Goal: Information Seeking & Learning: Learn about a topic

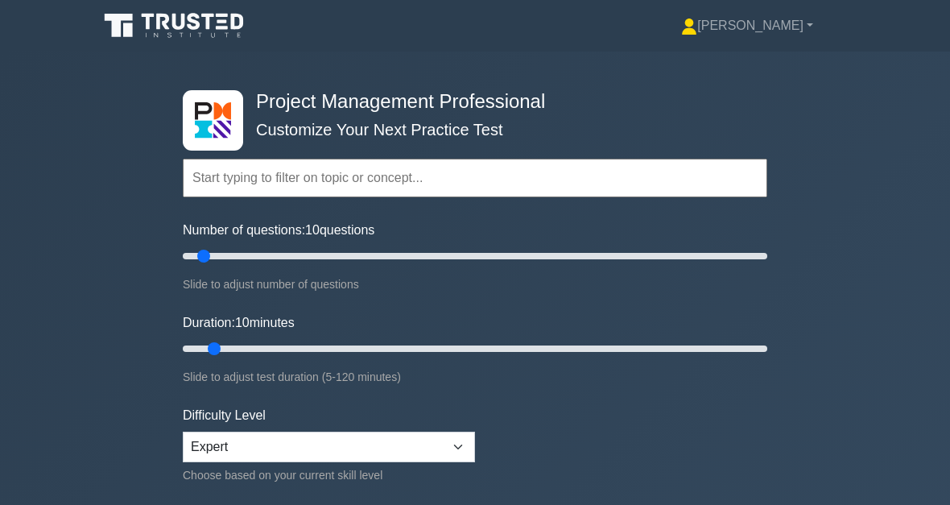
click at [304, 179] on input "text" at bounding box center [475, 178] width 585 height 39
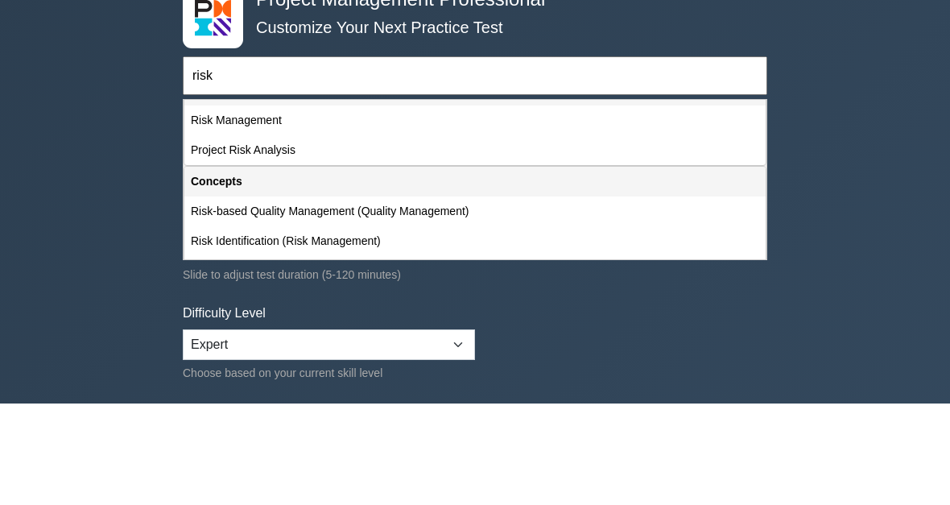
scroll to position [23, 0]
click at [303, 209] on div "Risk Management" at bounding box center [474, 224] width 581 height 30
type input "Risk Management"
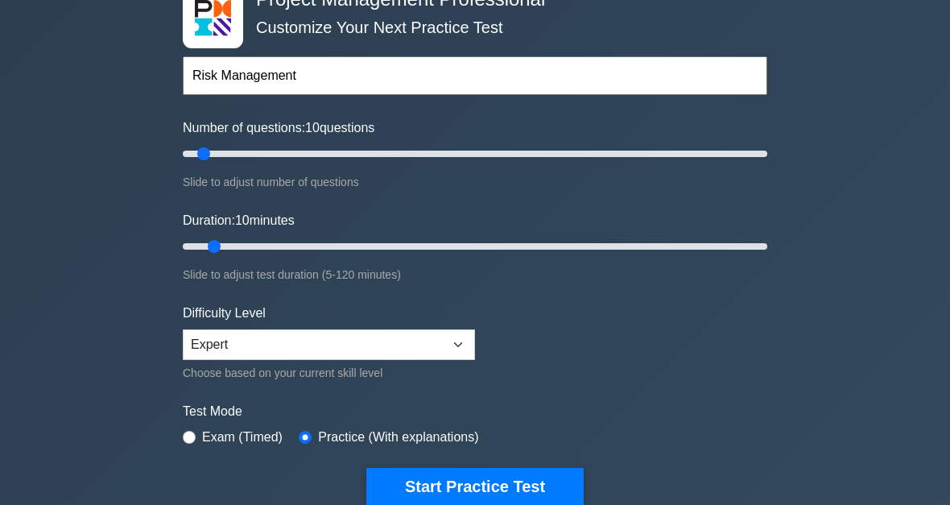
scroll to position [102, 0]
click at [523, 485] on button "Start Practice Test" at bounding box center [474, 486] width 217 height 37
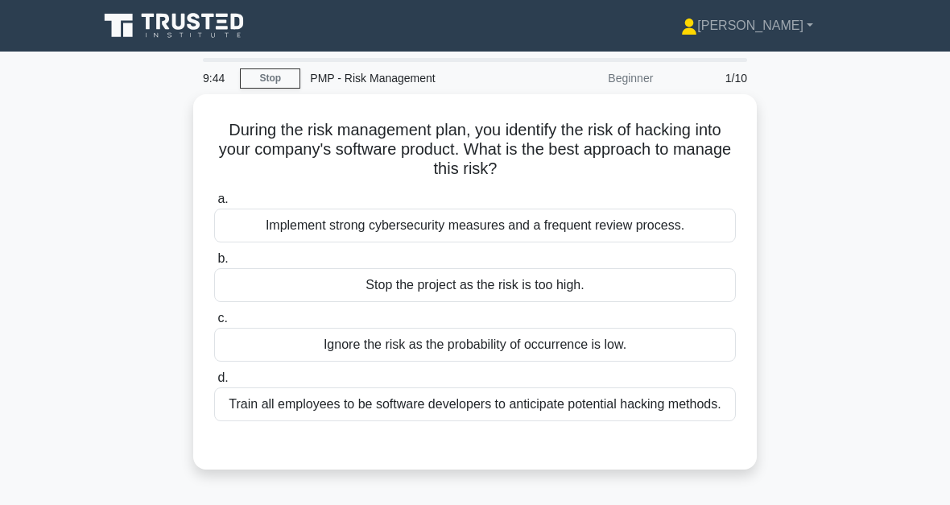
click at [516, 227] on div "Implement strong cybersecurity measures and a frequent review process." at bounding box center [475, 226] width 522 height 34
click at [214, 205] on input "a. Implement strong cybersecurity measures and a frequent review process." at bounding box center [214, 199] width 0 height 10
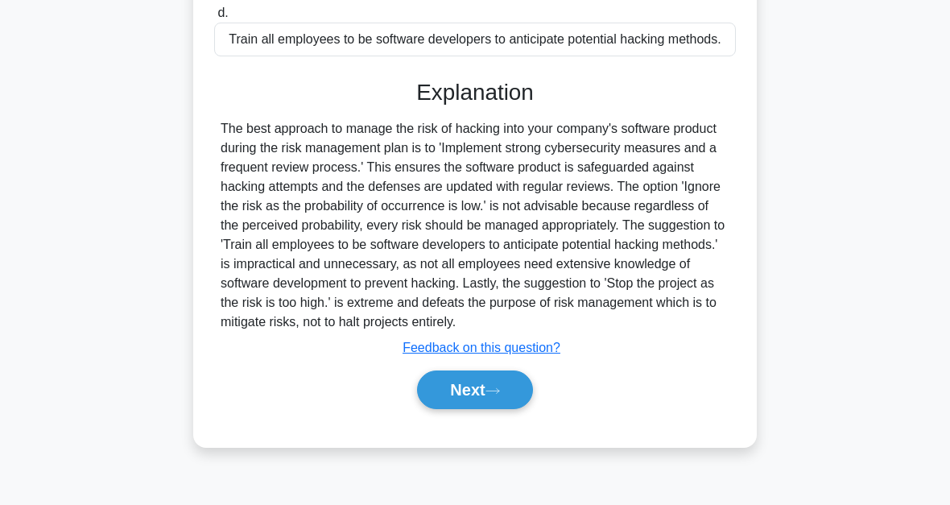
click at [508, 409] on button "Next" at bounding box center [474, 389] width 115 height 39
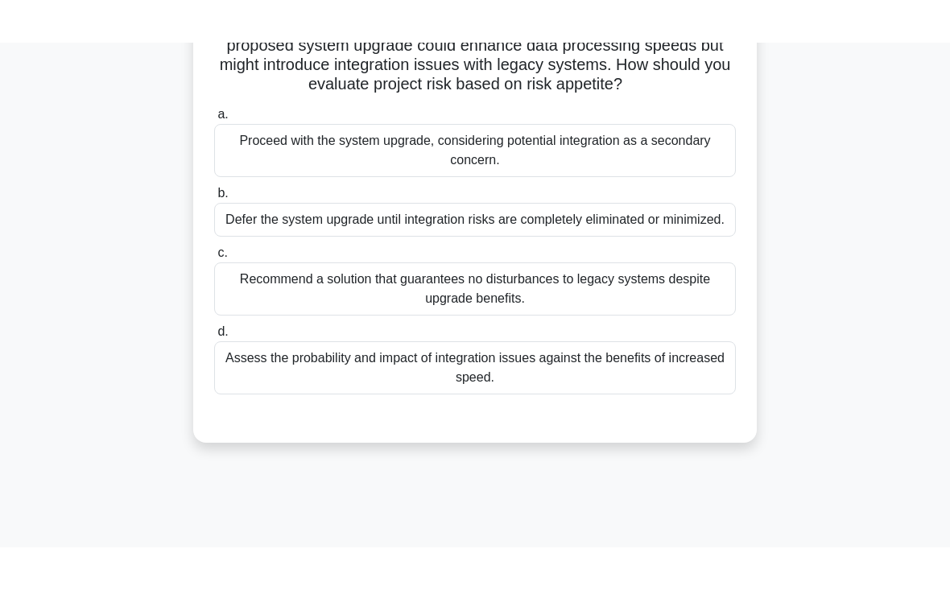
scroll to position [102, 0]
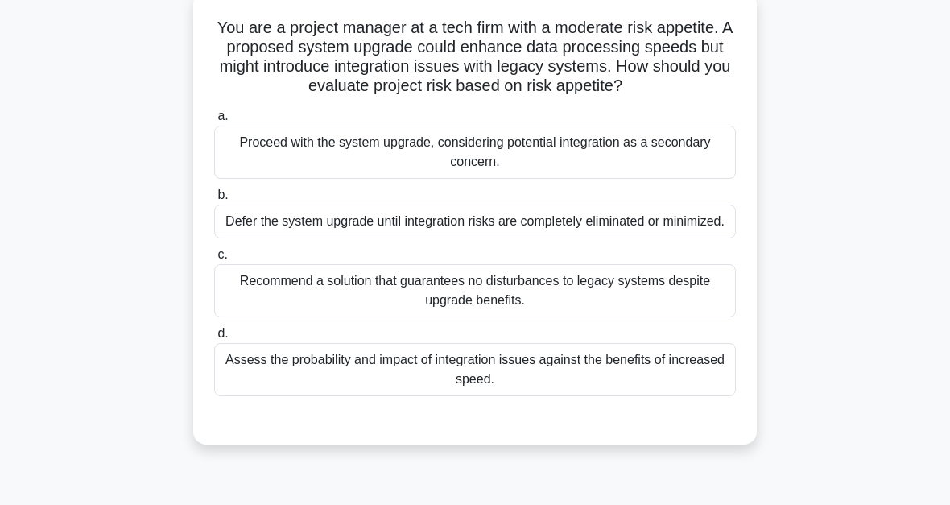
click at [487, 396] on div "Assess the probability and impact of integration issues against the benefits of…" at bounding box center [475, 369] width 522 height 53
click at [214, 339] on input "d. Assess the probability and impact of integration issues against the benefits…" at bounding box center [214, 334] width 0 height 10
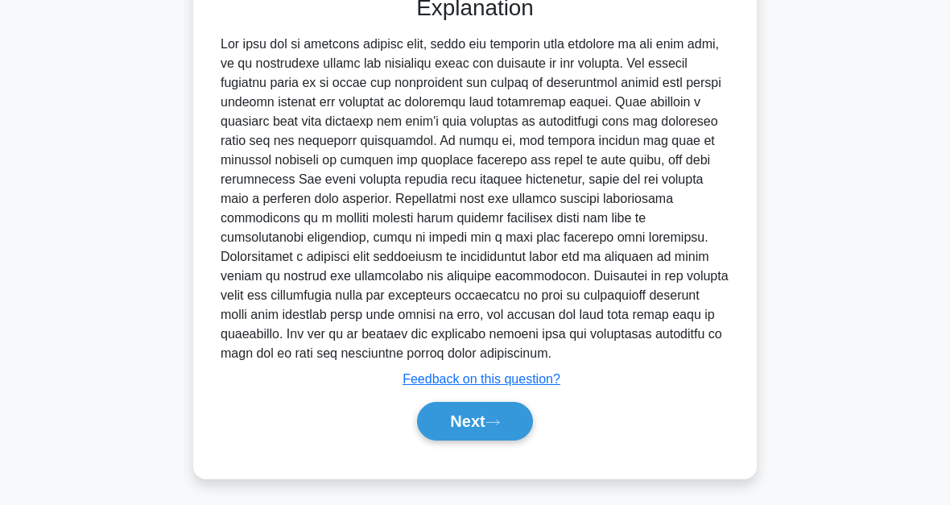
click at [487, 428] on button "Next" at bounding box center [474, 421] width 115 height 39
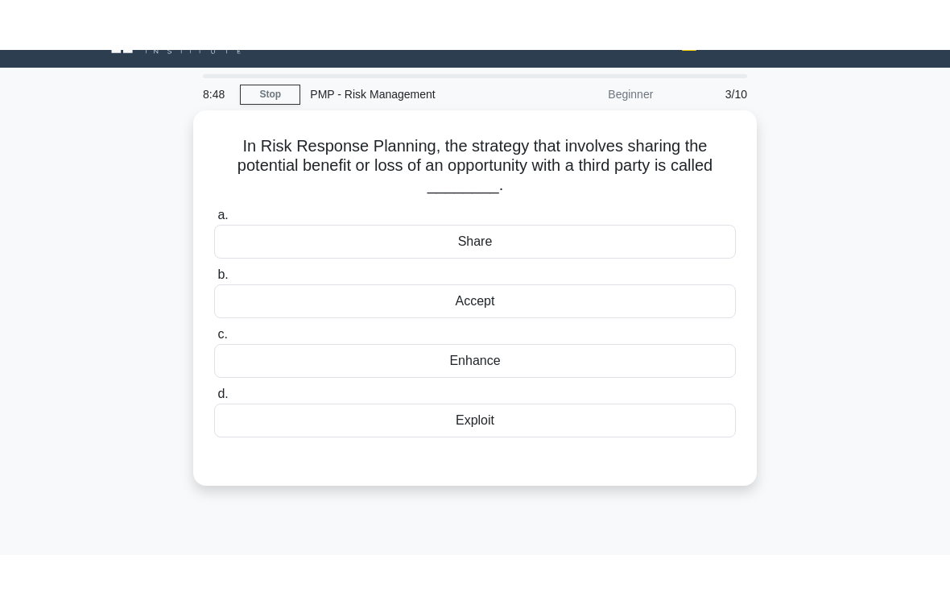
scroll to position [0, 0]
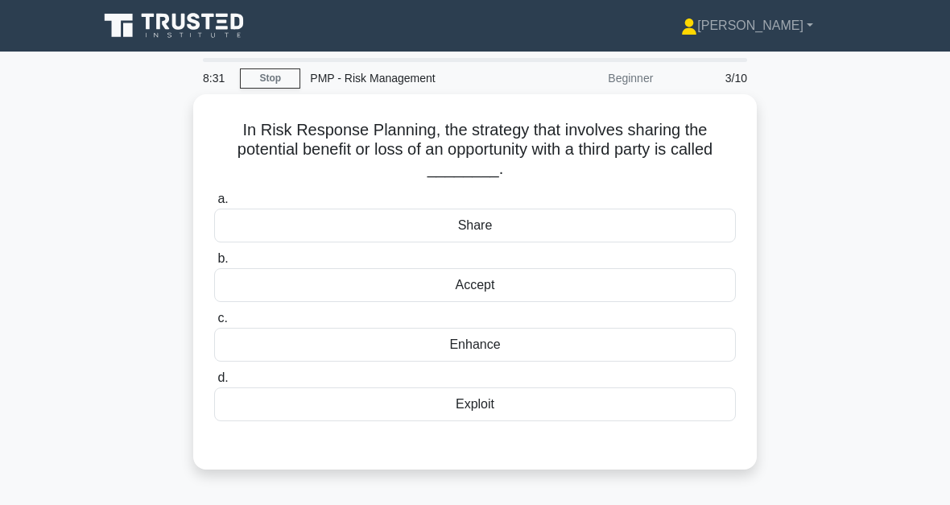
click at [492, 222] on div "Share" at bounding box center [475, 226] width 522 height 34
click at [214, 205] on input "a. Share" at bounding box center [214, 199] width 0 height 10
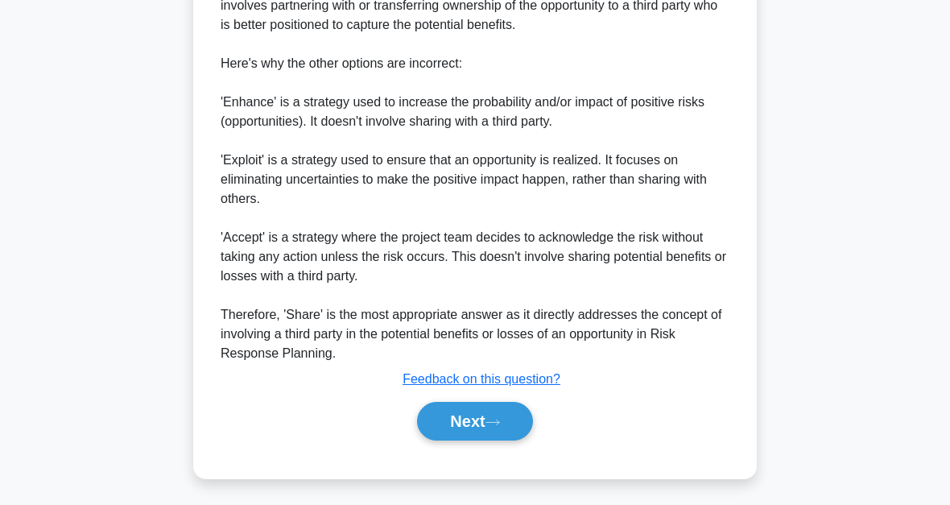
click at [498, 423] on icon at bounding box center [493, 422] width 14 height 9
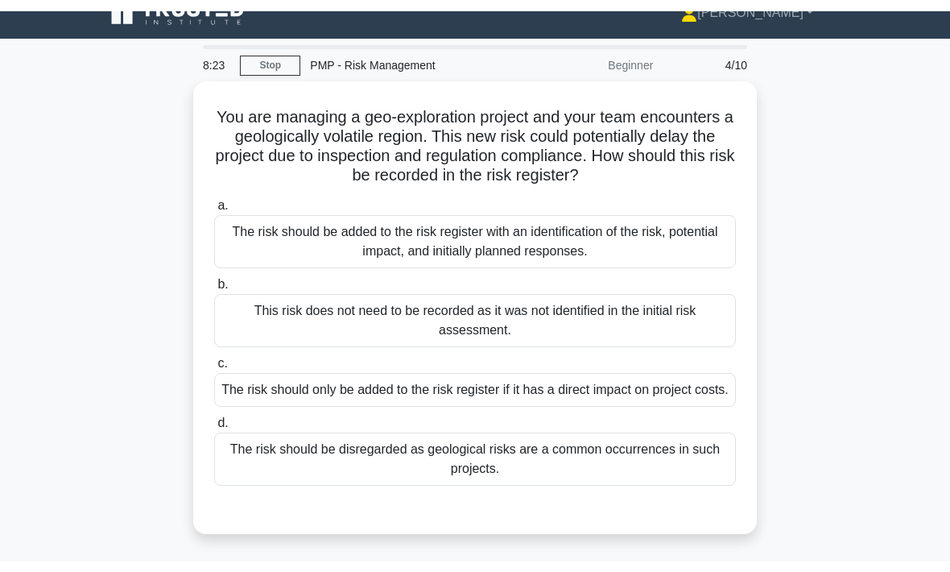
scroll to position [68, 0]
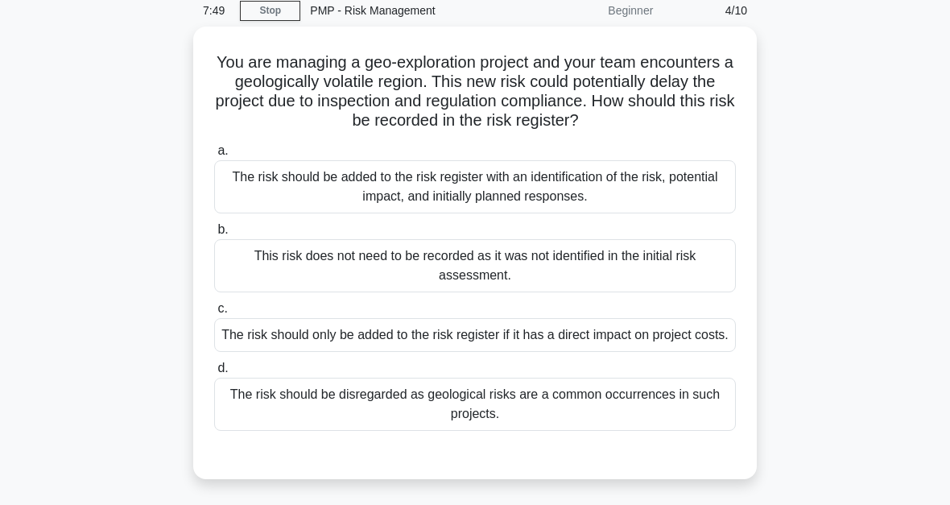
click at [545, 213] on div "The risk should be added to the risk register with an identification of the ris…" at bounding box center [475, 186] width 522 height 53
click at [214, 156] on input "a. The risk should be added to the risk register with an identification of the …" at bounding box center [214, 151] width 0 height 10
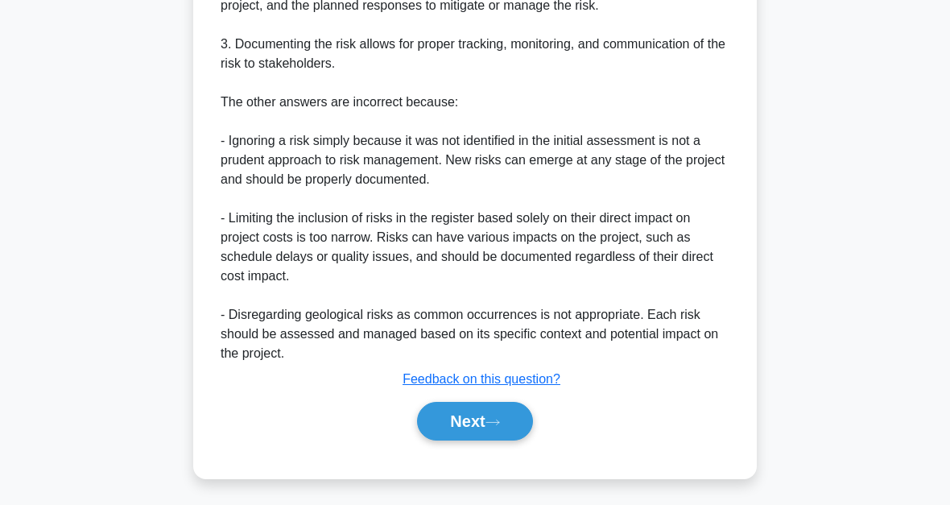
click at [512, 421] on button "Next" at bounding box center [474, 421] width 115 height 39
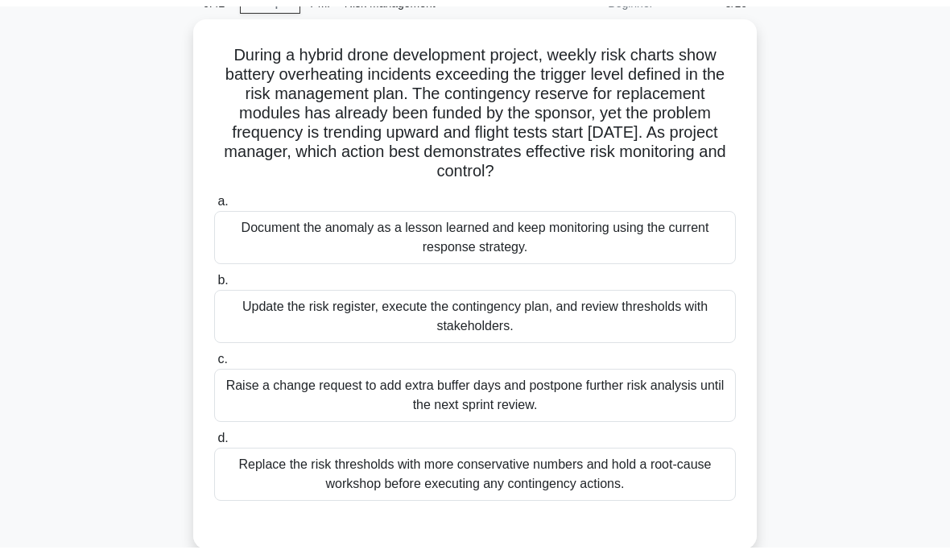
scroll to position [82, 0]
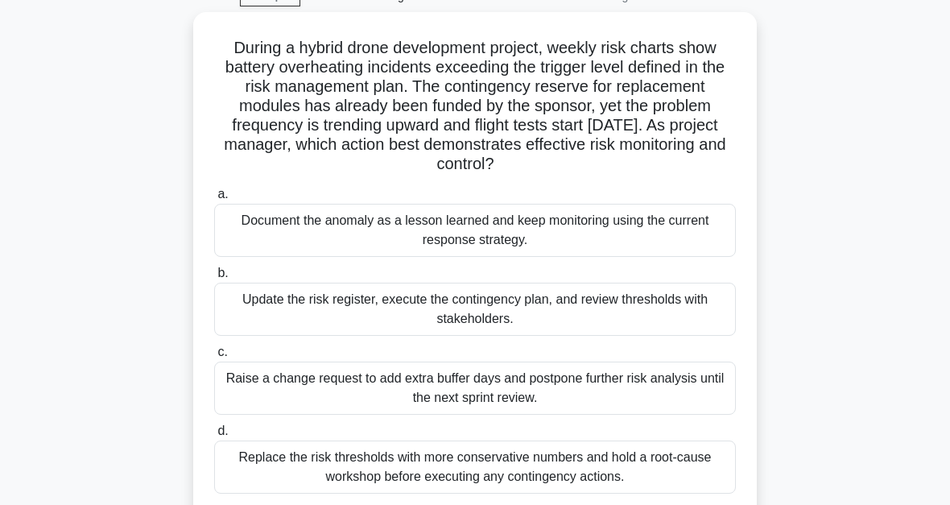
click at [575, 312] on div "Update the risk register, execute the contingency plan, and review thresholds w…" at bounding box center [475, 309] width 522 height 53
click at [214, 279] on input "b. Update the risk register, execute the contingency plan, and review threshold…" at bounding box center [214, 273] width 0 height 10
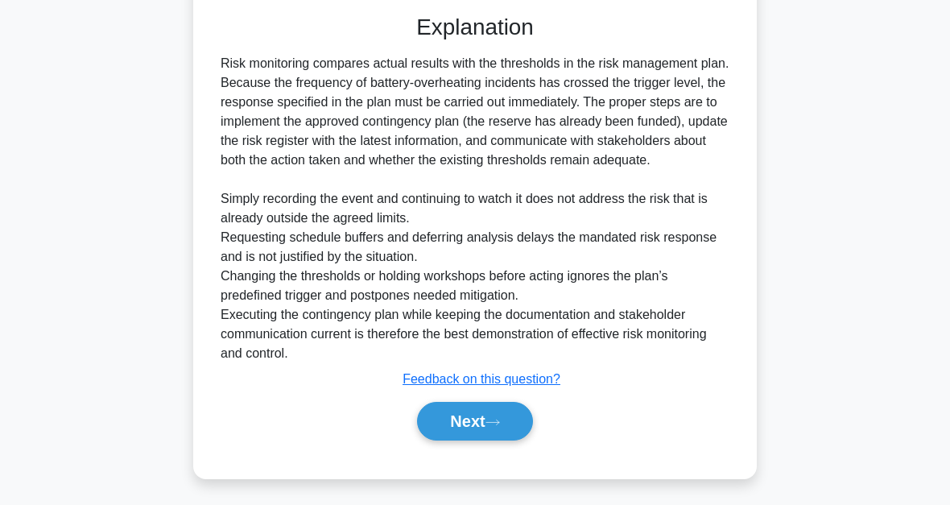
click at [505, 427] on button "Next" at bounding box center [474, 421] width 115 height 39
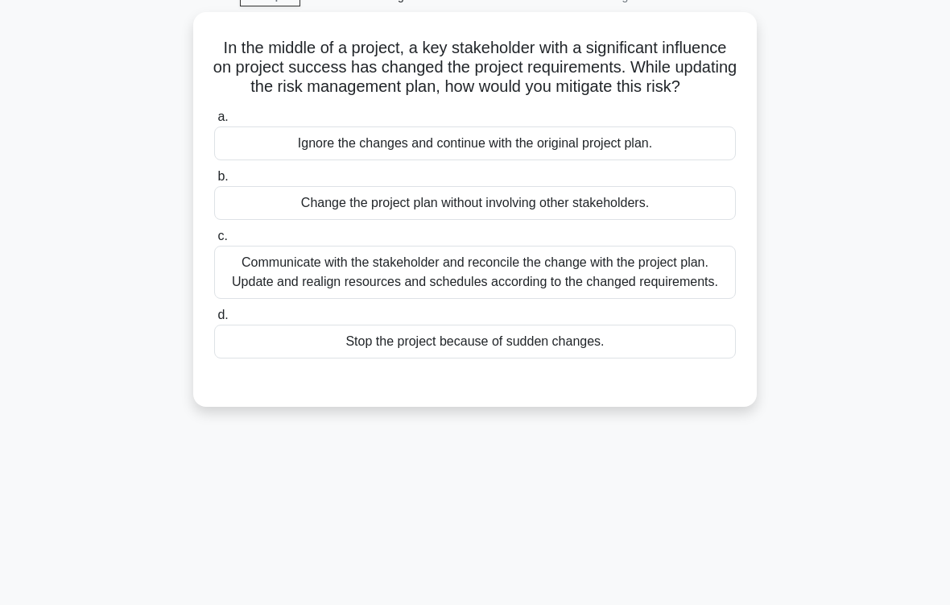
click at [602, 299] on div "Communicate with the stakeholder and reconcile the change with the project plan…" at bounding box center [475, 272] width 522 height 53
click at [214, 242] on input "c. Communicate with the stakeholder and reconcile the change with the project p…" at bounding box center [214, 236] width 0 height 10
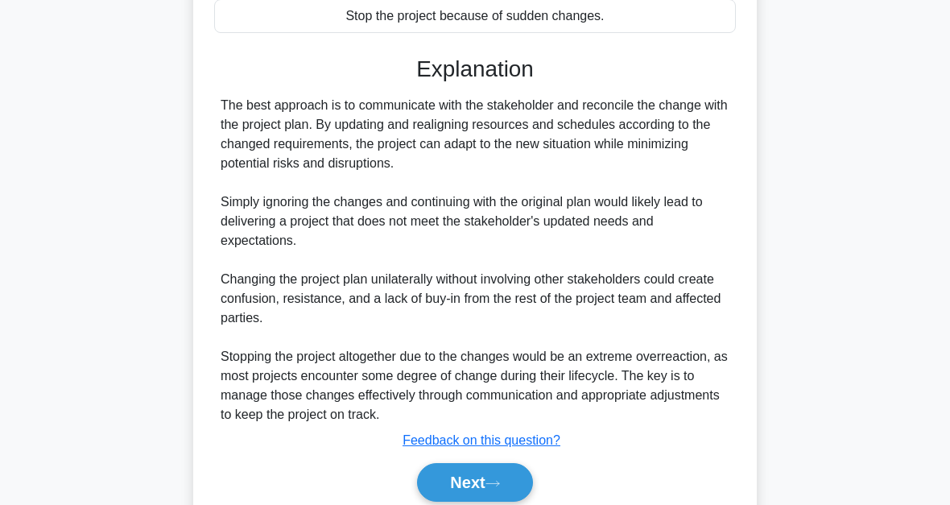
scroll to position [507, 0]
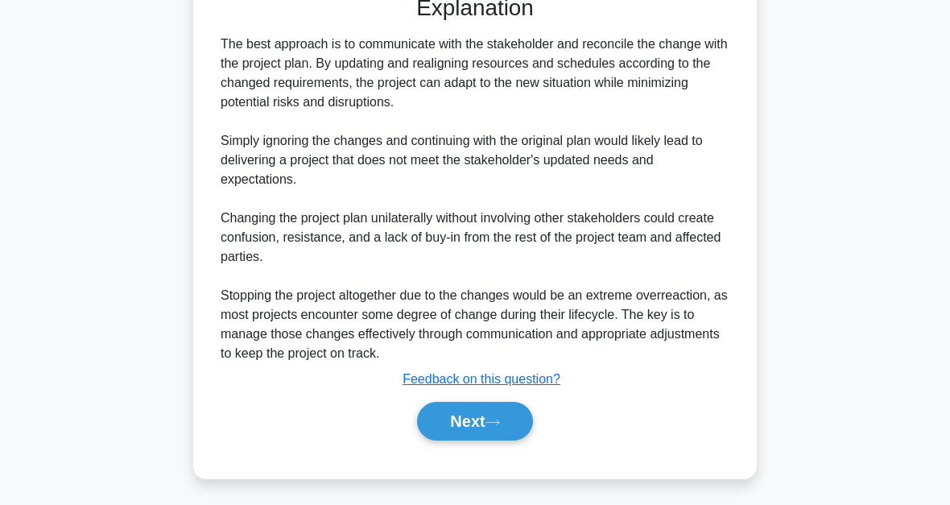
click at [488, 428] on button "Next" at bounding box center [474, 421] width 115 height 39
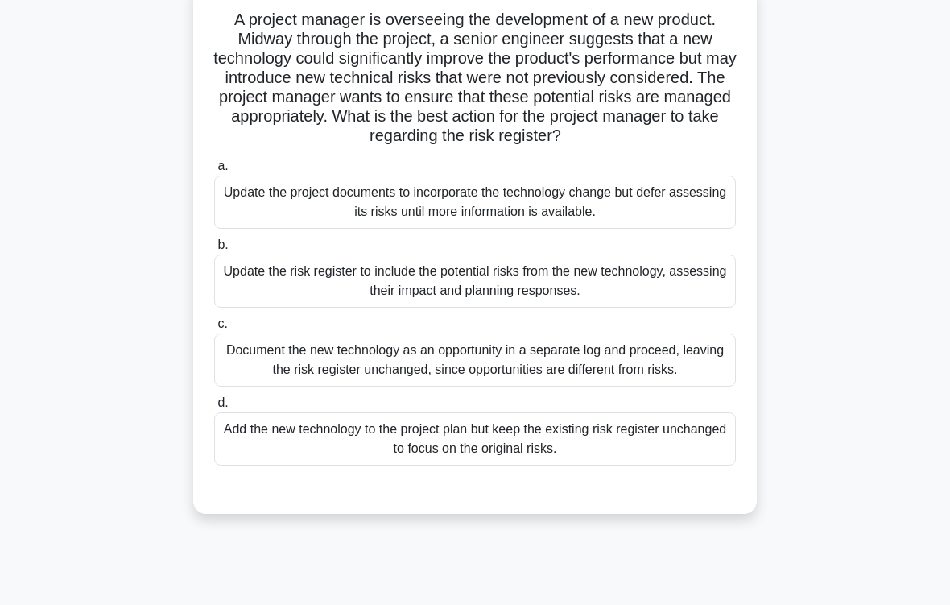
scroll to position [128, 0]
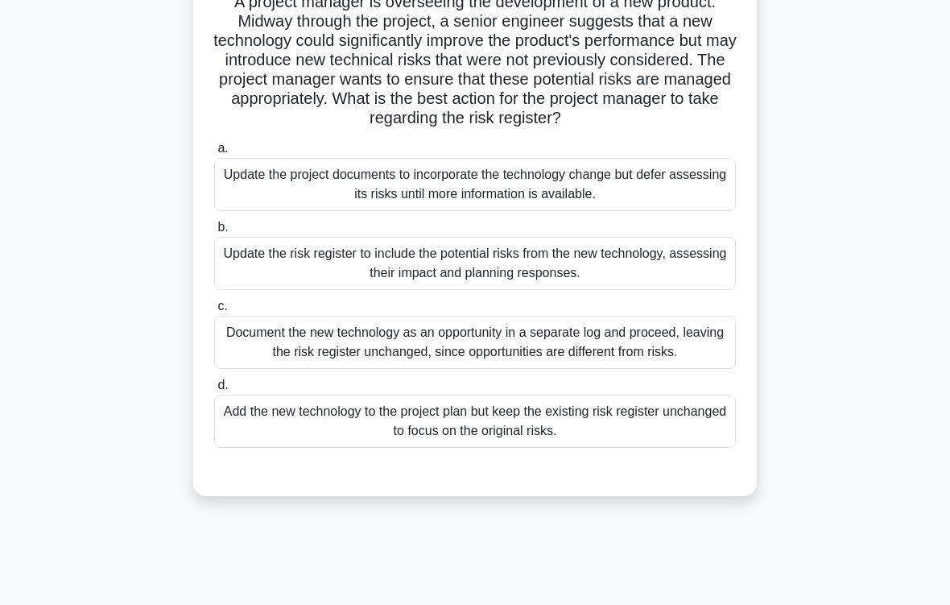
click at [568, 281] on div "Update the risk register to include the potential risks from the new technology…" at bounding box center [475, 263] width 522 height 53
click at [214, 233] on input "b. Update the risk register to include the potential risks from the new technol…" at bounding box center [214, 227] width 0 height 10
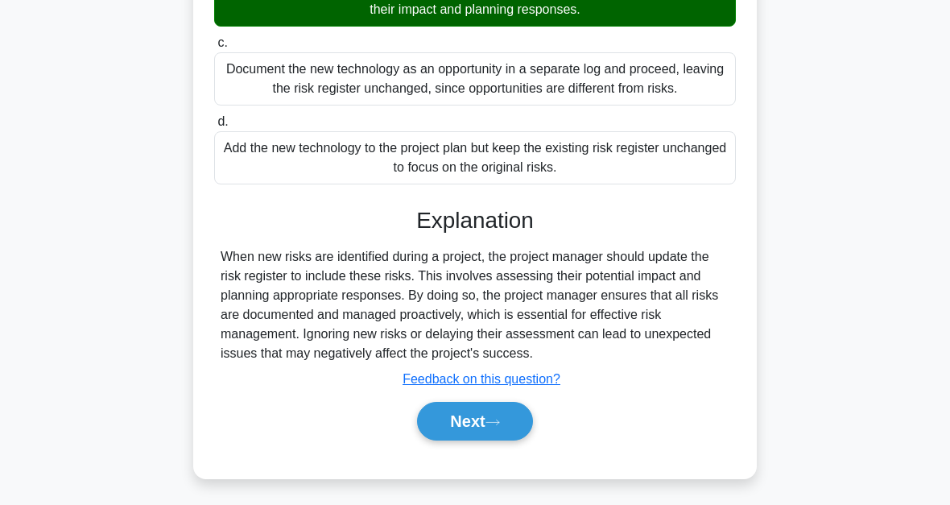
click at [500, 423] on icon at bounding box center [493, 422] width 14 height 9
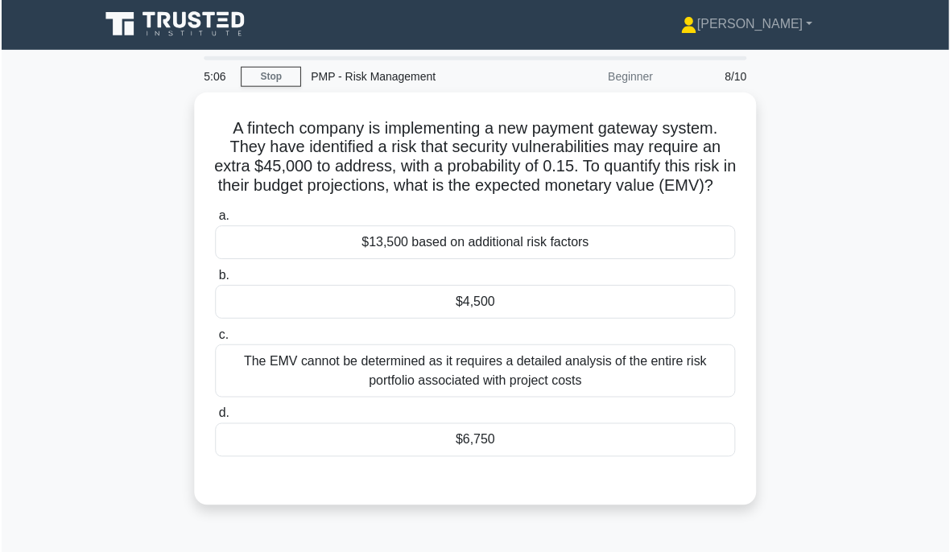
scroll to position [50, 0]
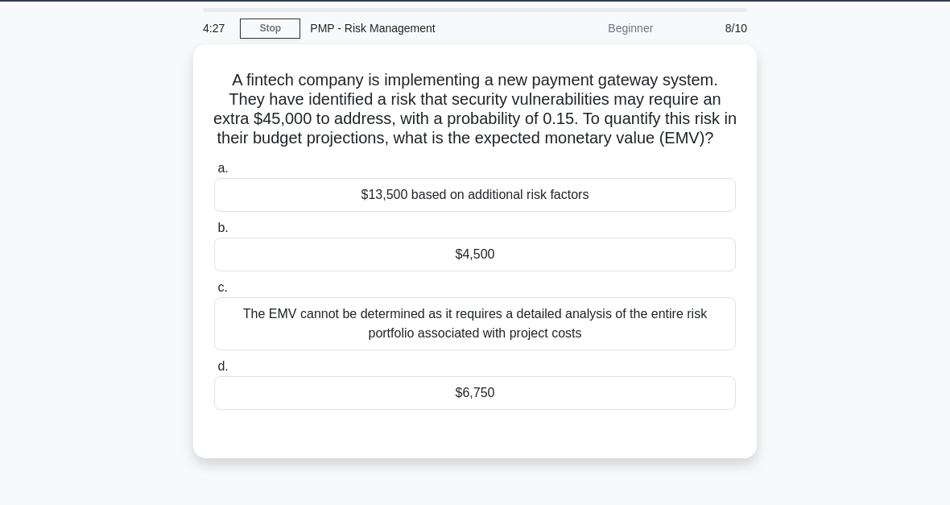
click at [494, 409] on div "$6,750" at bounding box center [475, 393] width 522 height 34
click at [214, 372] on input "d. $6,750" at bounding box center [214, 367] width 0 height 10
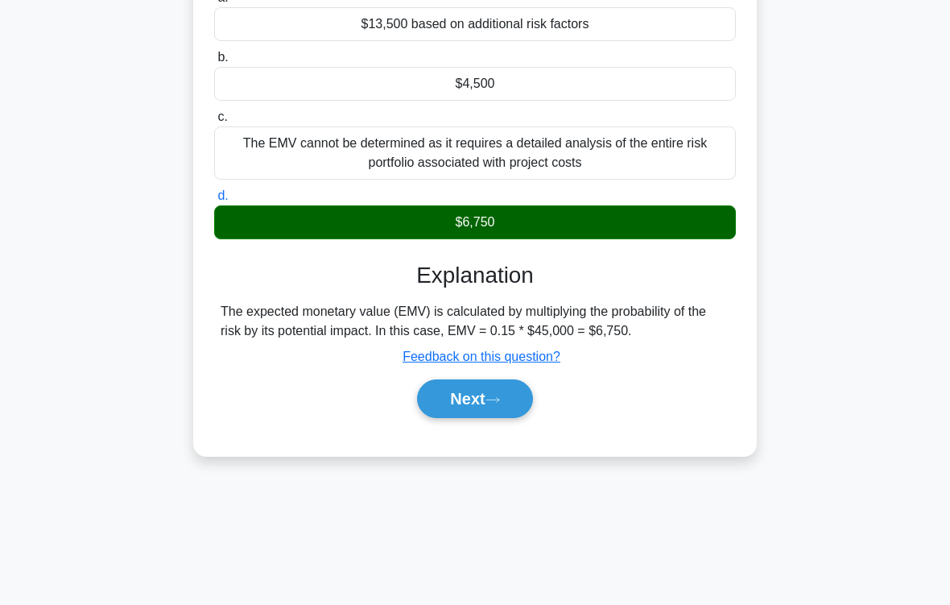
scroll to position [265, 0]
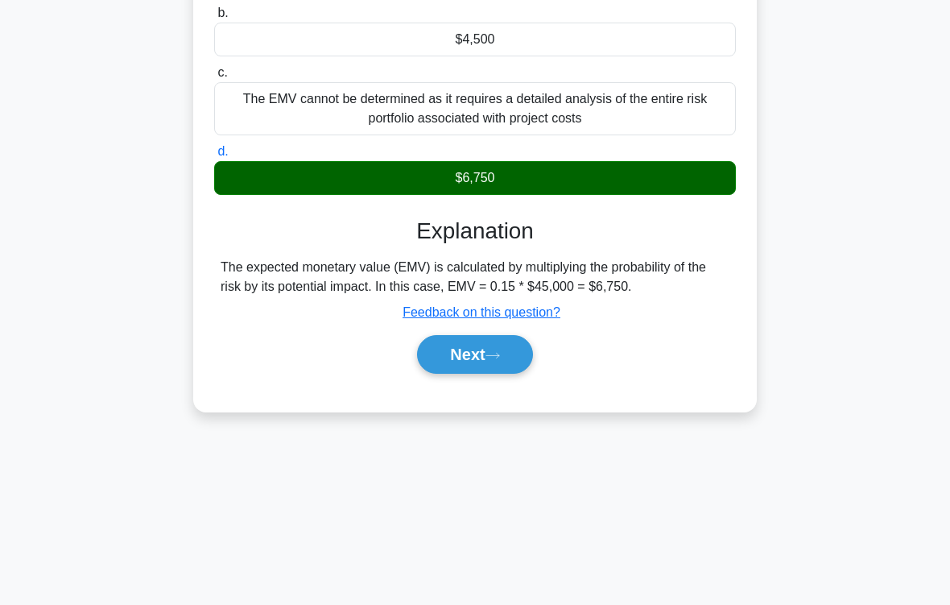
click at [519, 374] on button "Next" at bounding box center [474, 354] width 115 height 39
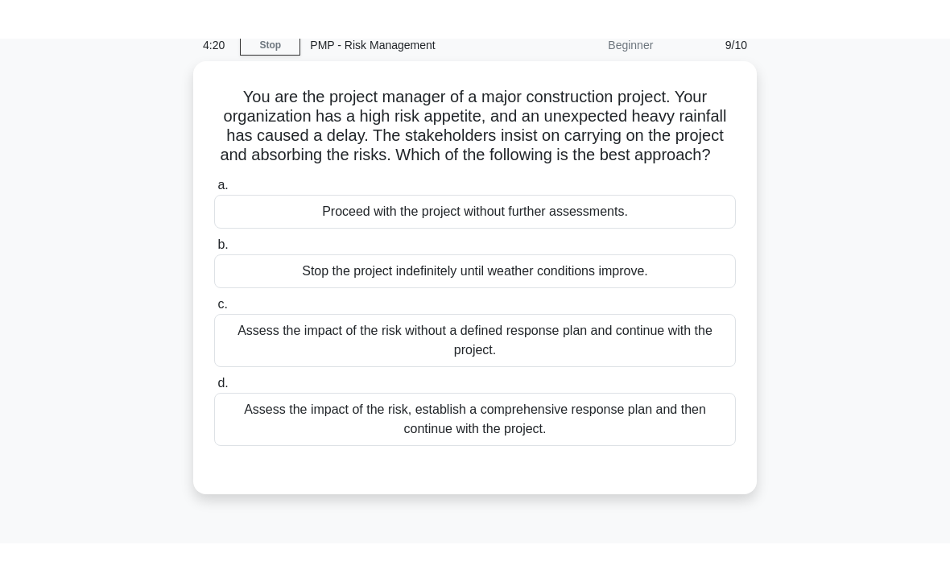
scroll to position [69, 0]
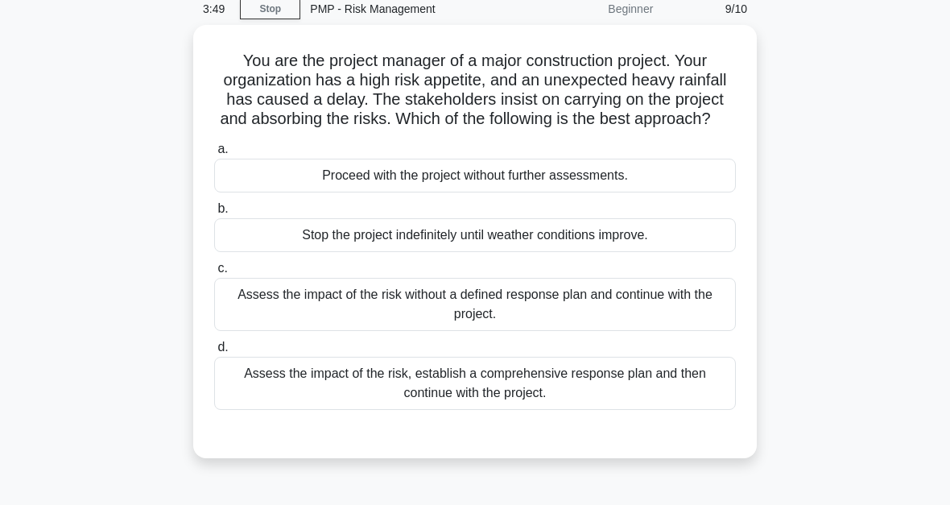
click at [529, 407] on div "Assess the impact of the risk, establish a comprehensive response plan and then…" at bounding box center [475, 383] width 522 height 53
click at [214, 353] on input "d. Assess the impact of the risk, establish a comprehensive response plan and t…" at bounding box center [214, 347] width 0 height 10
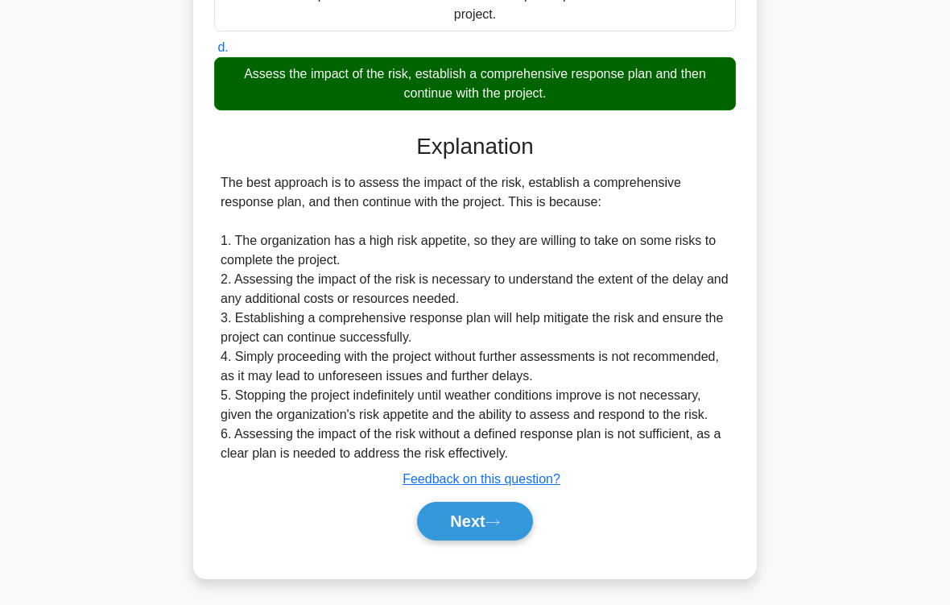
scroll to position [427, 0]
click at [482, 504] on button "Next" at bounding box center [474, 521] width 115 height 39
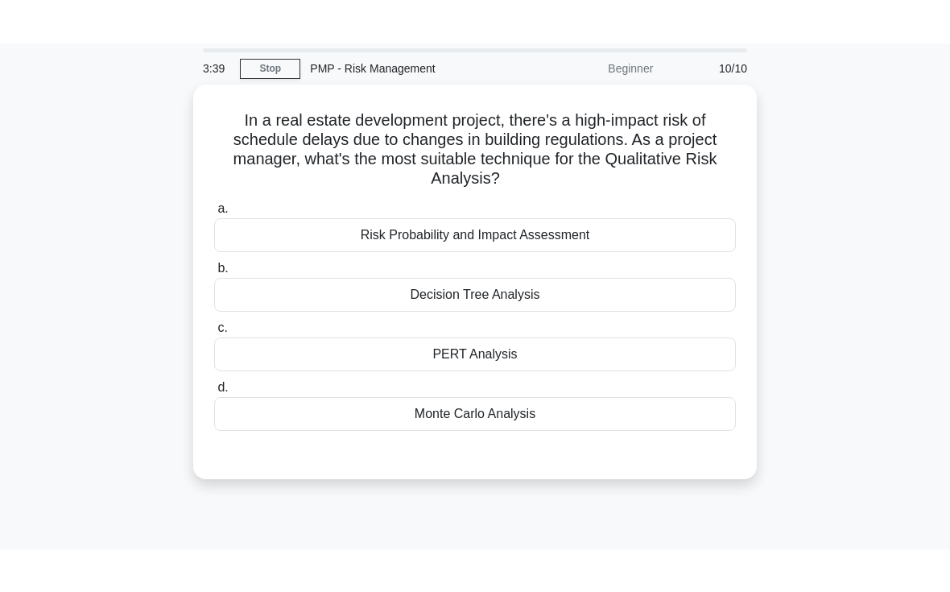
scroll to position [53, 0]
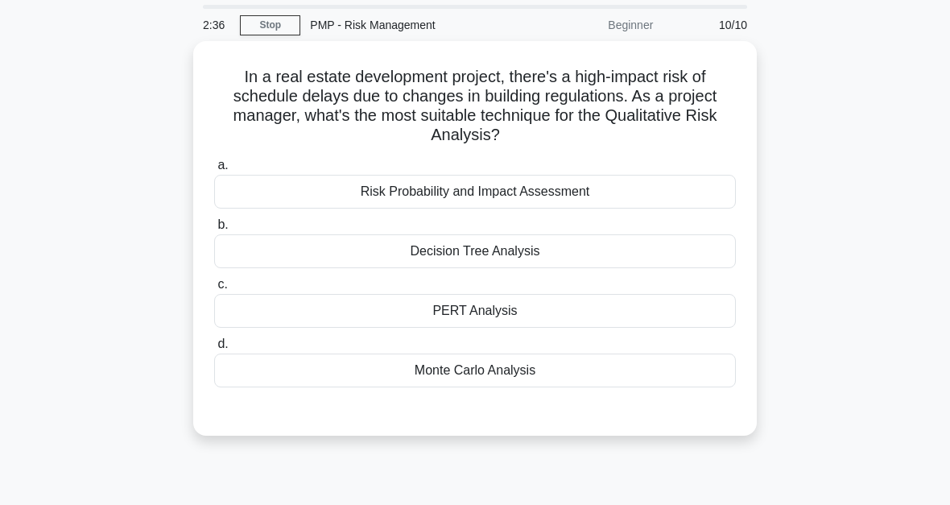
click at [522, 189] on div "Risk Probability and Impact Assessment" at bounding box center [475, 192] width 522 height 34
click at [214, 171] on input "a. Risk Probability and Impact Assessment" at bounding box center [214, 165] width 0 height 10
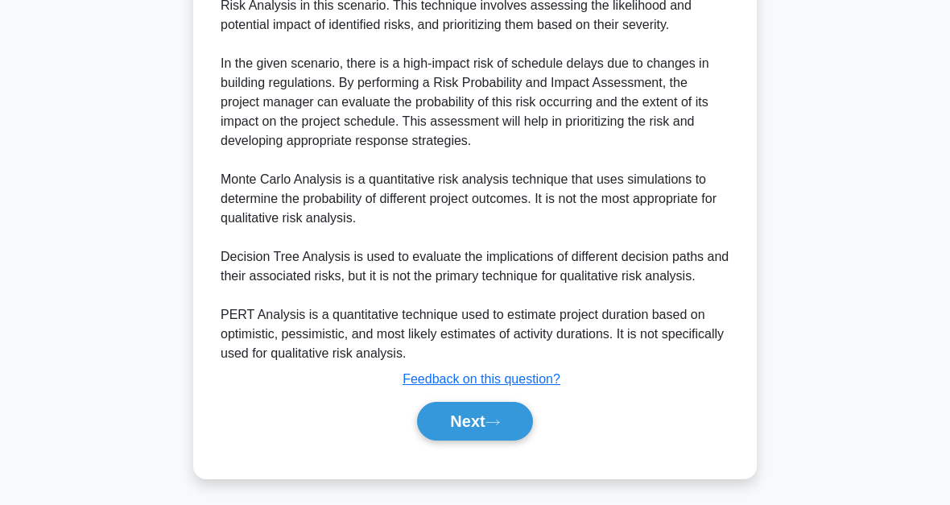
scroll to position [581, 0]
click at [495, 422] on icon at bounding box center [493, 422] width 14 height 9
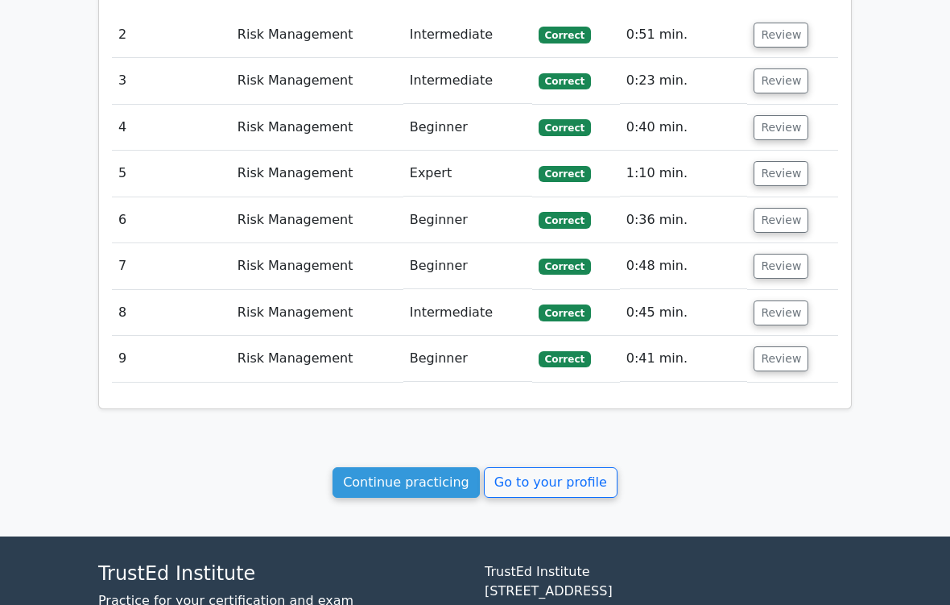
scroll to position [1672, 0]
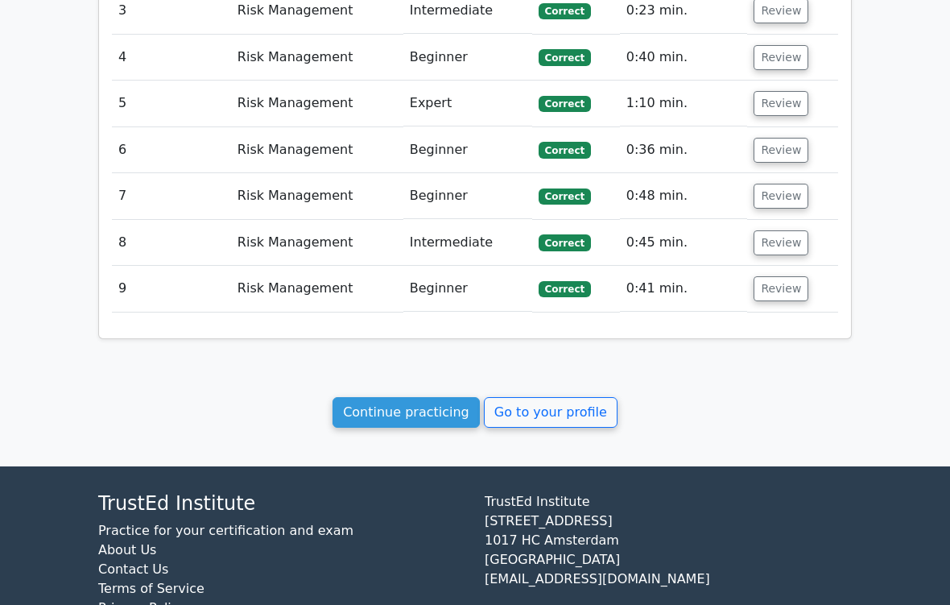
click at [419, 397] on link "Continue practicing" at bounding box center [406, 412] width 147 height 31
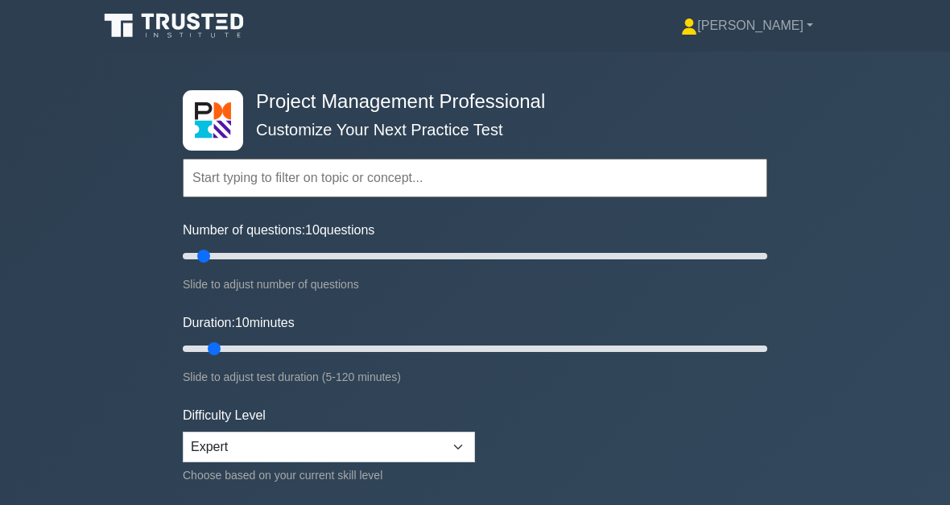
click at [421, 171] on input "text" at bounding box center [475, 178] width 585 height 39
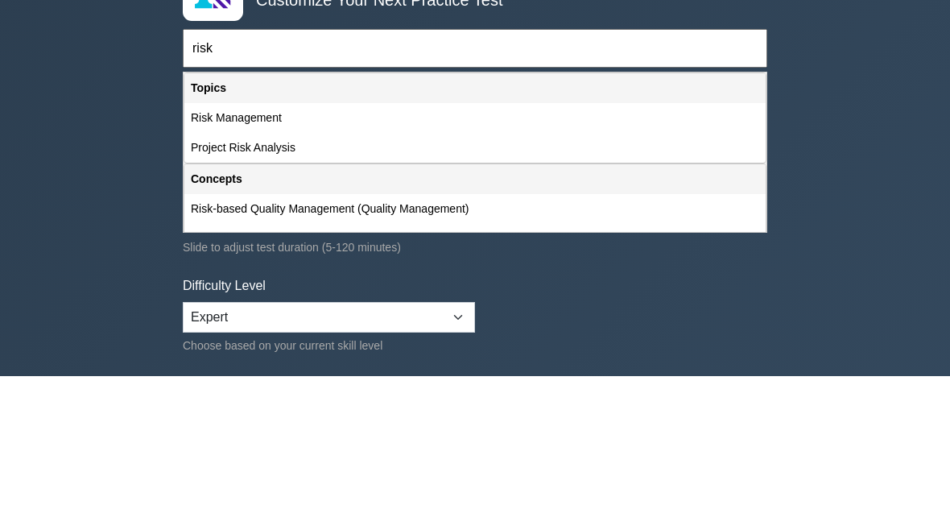
click at [328, 262] on div "Project Risk Analysis" at bounding box center [474, 277] width 581 height 30
type input "Project Risk Analysis"
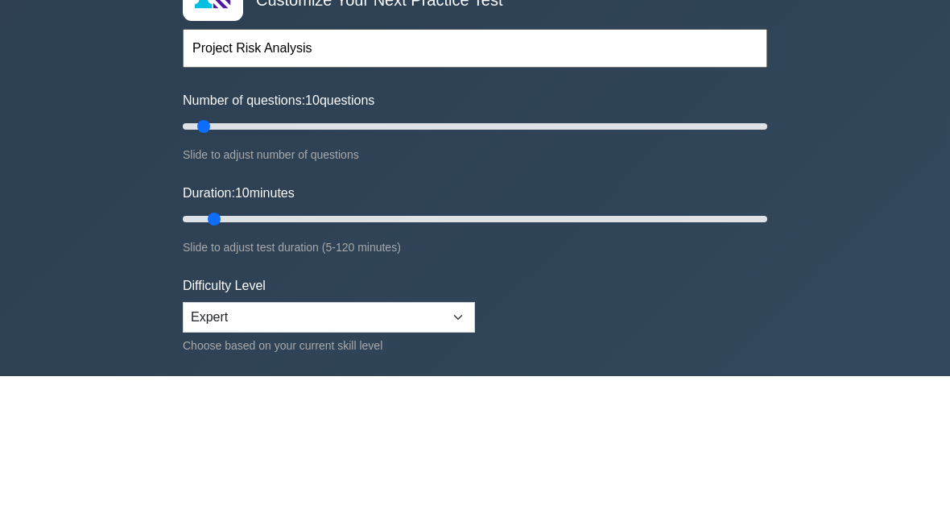
scroll to position [129, 0]
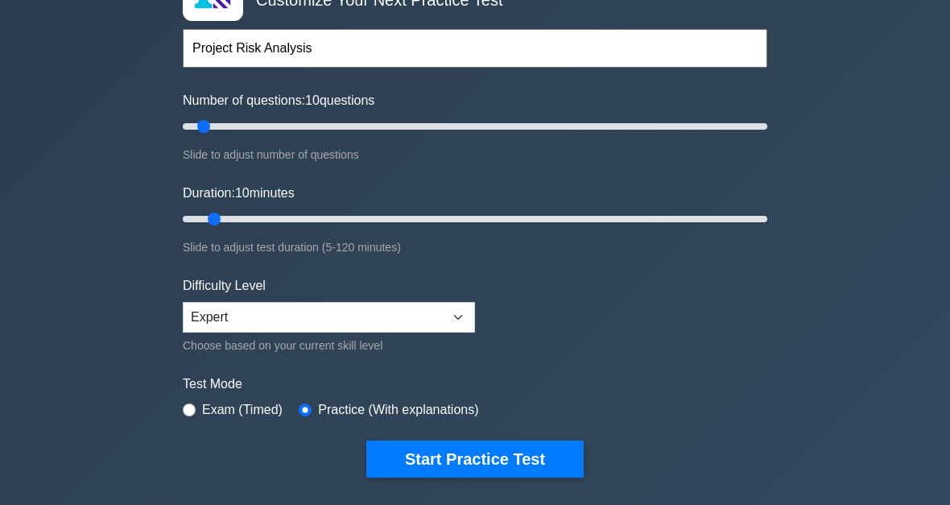
click at [514, 472] on button "Start Practice Test" at bounding box center [474, 459] width 217 height 37
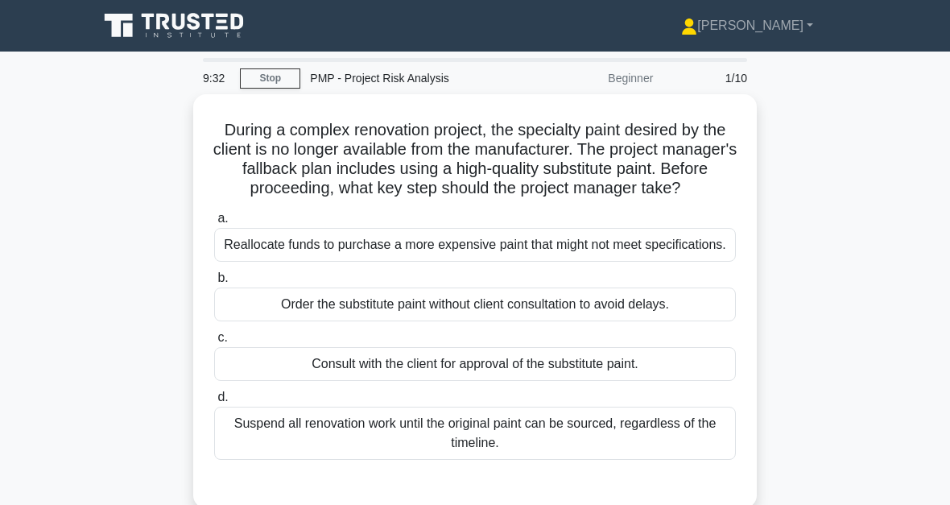
click at [496, 417] on div "a. Reallocate funds to purchase a more expensive paint that might not meet spec…" at bounding box center [475, 334] width 541 height 258
click at [578, 381] on div "Consult with the client for approval of the substitute paint." at bounding box center [475, 364] width 522 height 34
click at [214, 343] on input "c. Consult with the client for approval of the substitute paint." at bounding box center [214, 338] width 0 height 10
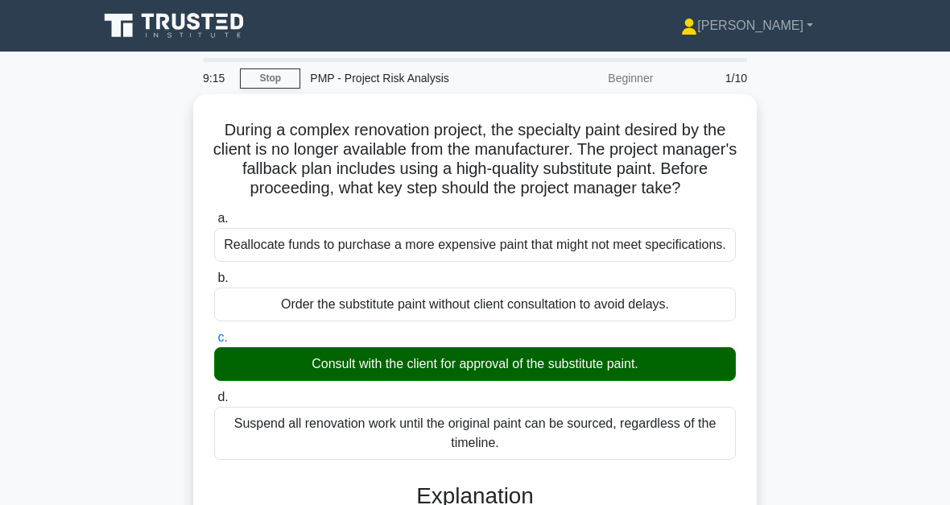
click at [275, 82] on link "Stop" at bounding box center [270, 78] width 60 height 20
